Goal: Information Seeking & Learning: Understand process/instructions

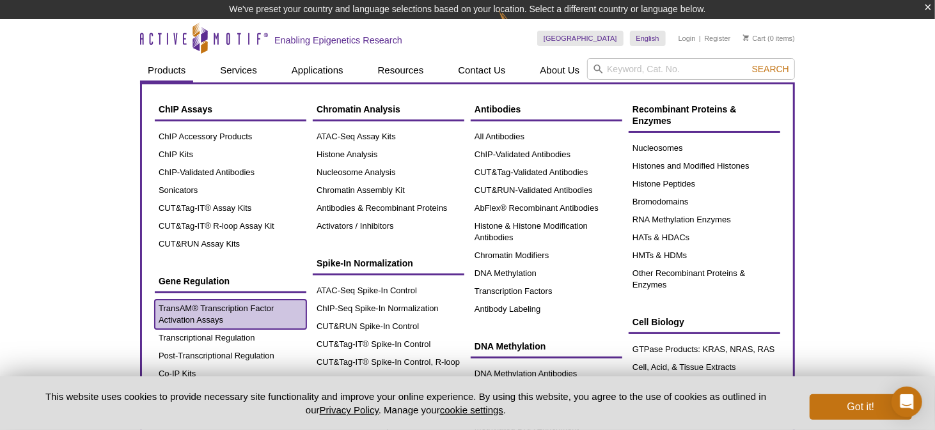
click at [175, 311] on link "TransAM® Transcription Factor Activation Assays" at bounding box center [231, 314] width 152 height 29
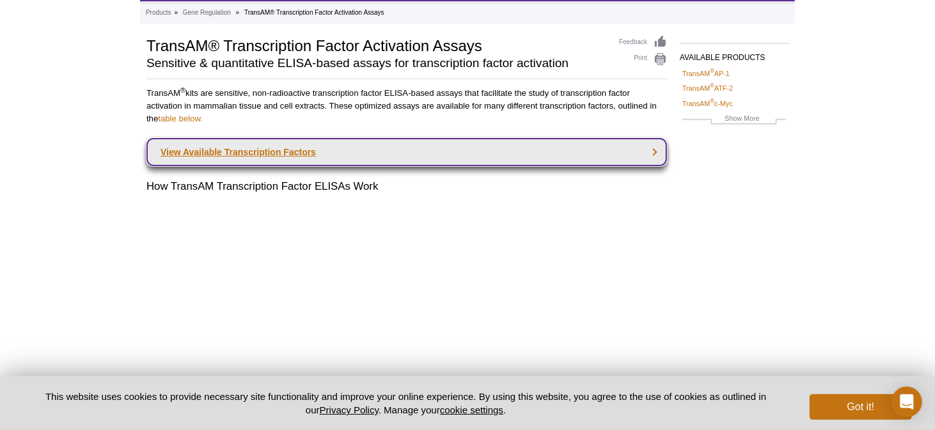
click at [240, 150] on link "View Available Transcription Factors" at bounding box center [406, 152] width 521 height 28
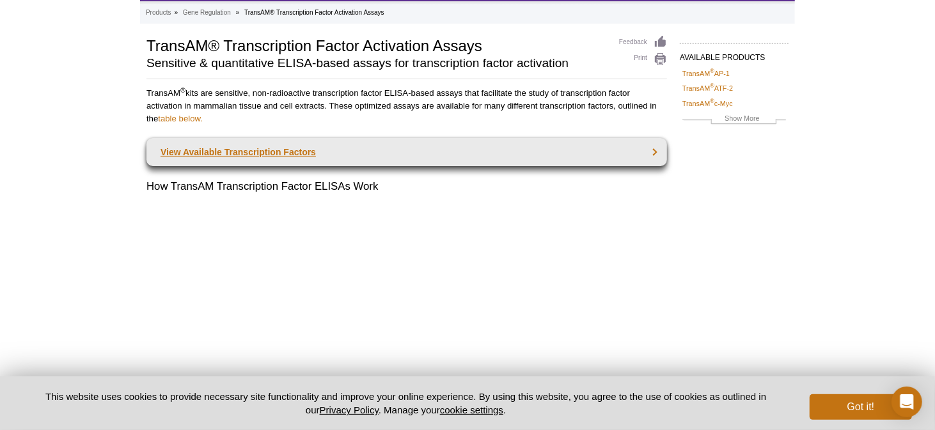
scroll to position [1029, 0]
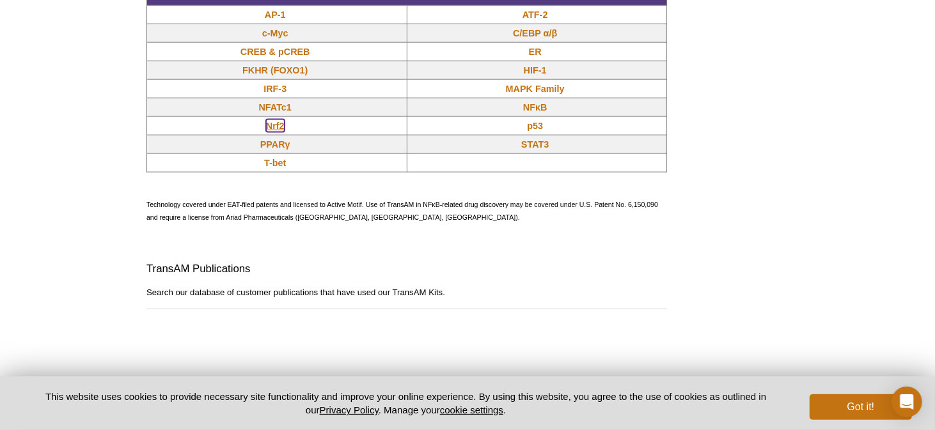
click at [281, 132] on link "Nrf2" at bounding box center [275, 126] width 19 height 13
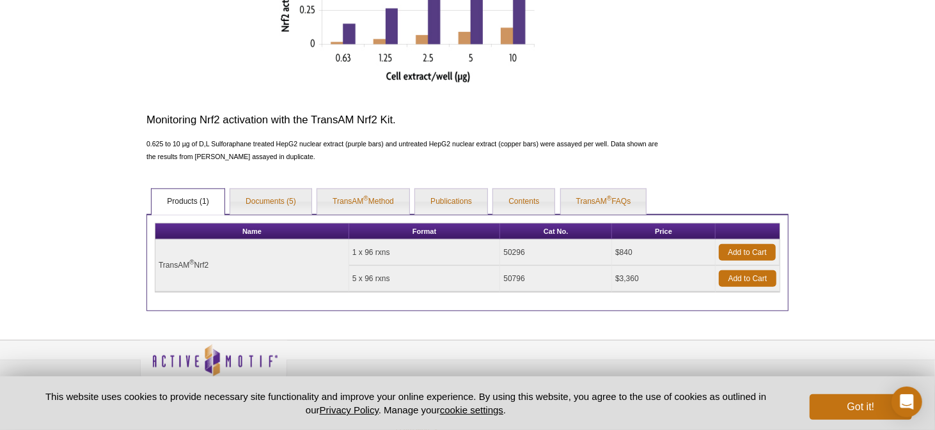
scroll to position [584, 0]
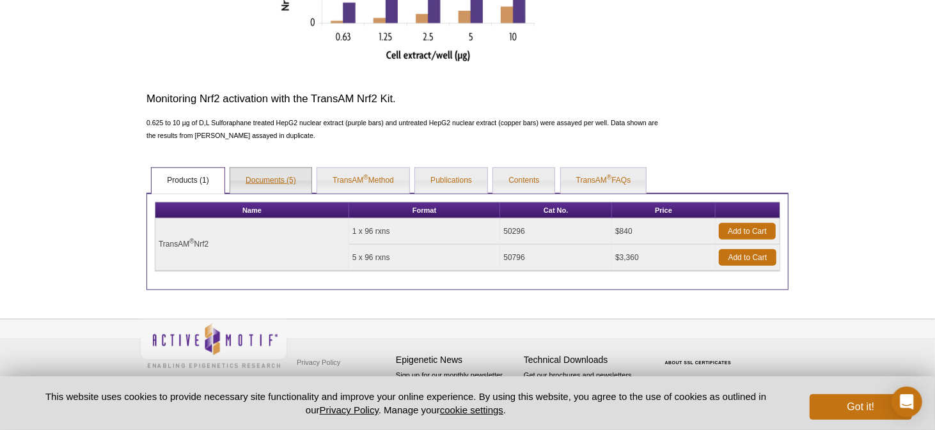
click at [277, 175] on link "Documents (5)" at bounding box center [270, 181] width 81 height 26
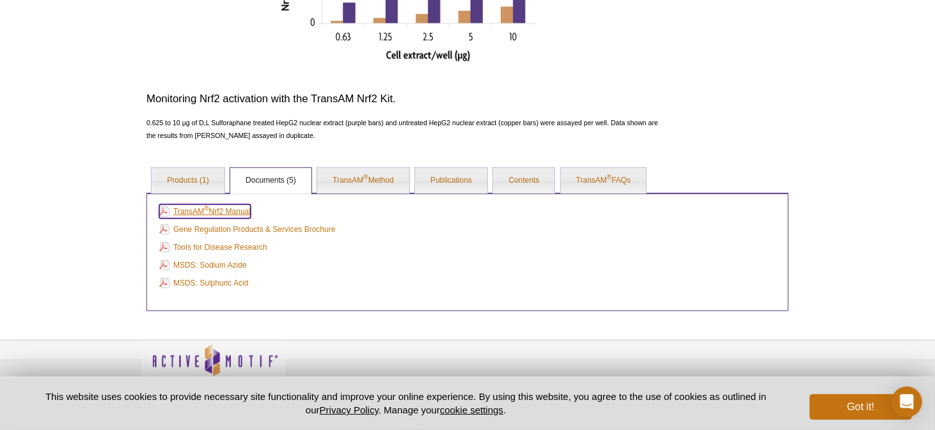
click at [230, 210] on link "TransAM ® Nrf2 Manual" at bounding box center [204, 212] width 91 height 14
